Goal: Navigation & Orientation: Find specific page/section

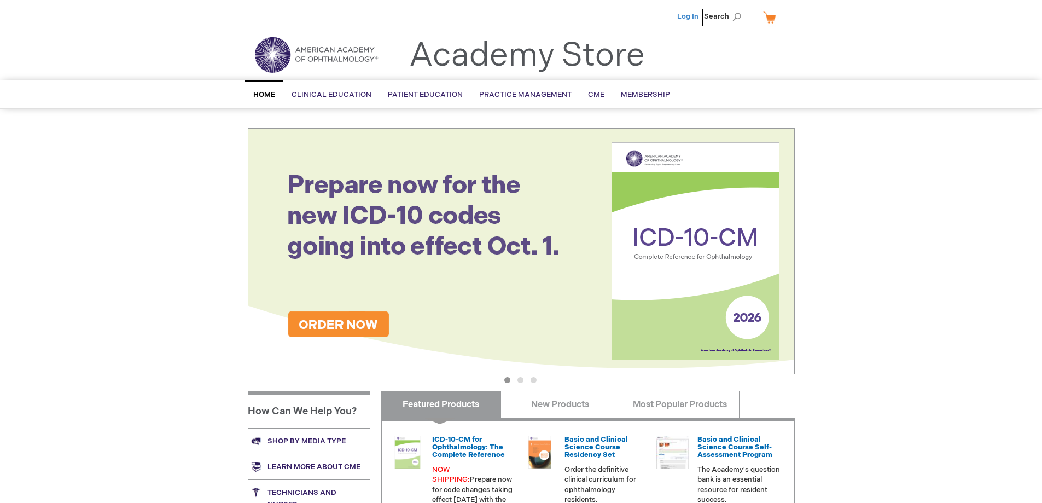
click at [691, 16] on link "Log In" at bounding box center [687, 16] width 21 height 9
click at [771, 15] on link "My Cart" at bounding box center [774, 17] width 26 height 19
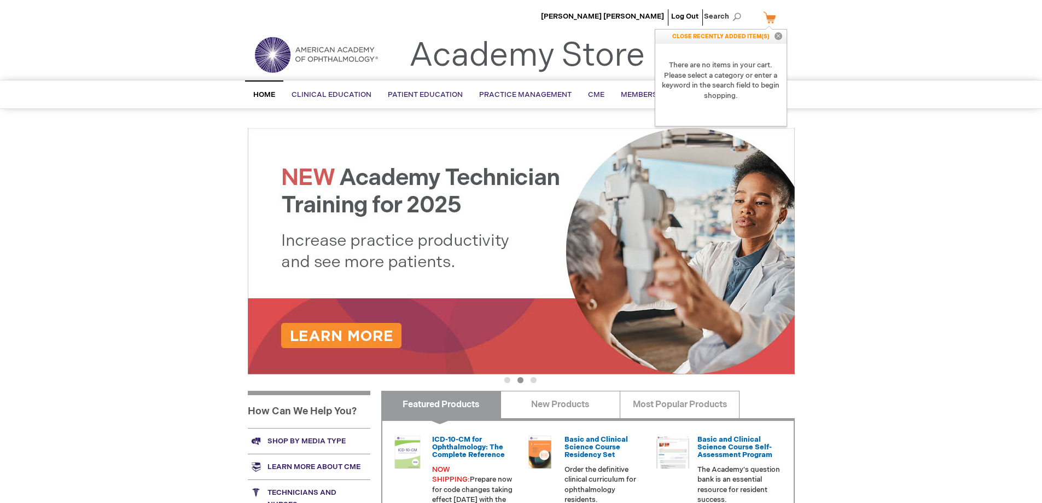
click at [901, 202] on div "[PERSON_NAME] [PERSON_NAME] Log Out Search My Cart CLOSE RECENTLY ADDED ITEM(S)…" at bounding box center [521, 385] width 1042 height 770
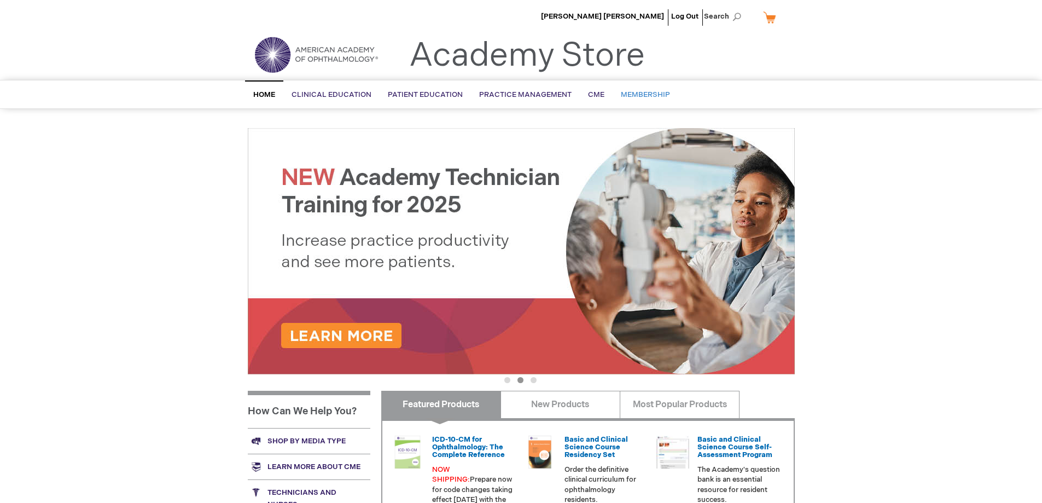
click at [637, 99] on span "Membership" at bounding box center [645, 94] width 49 height 9
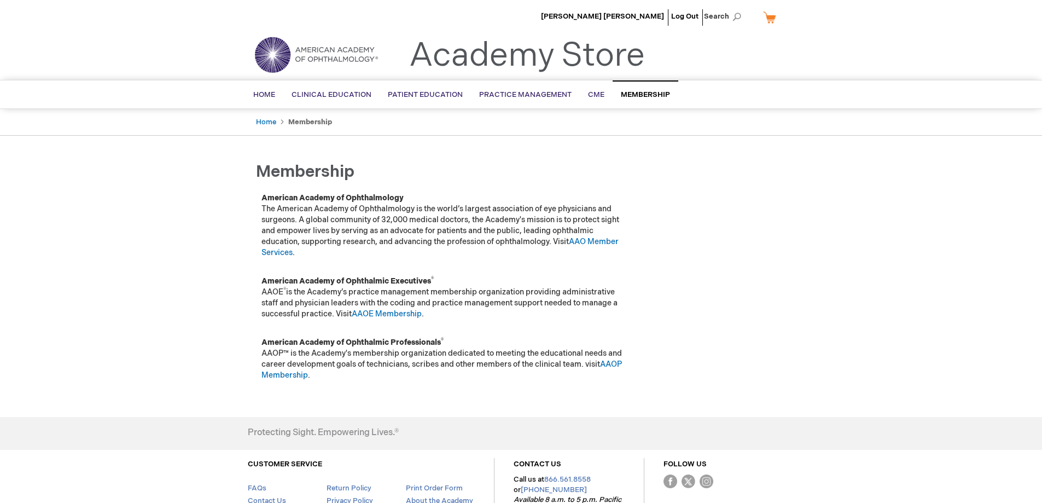
click at [349, 55] on img at bounding box center [315, 54] width 131 height 39
